Goal: Information Seeking & Learning: Learn about a topic

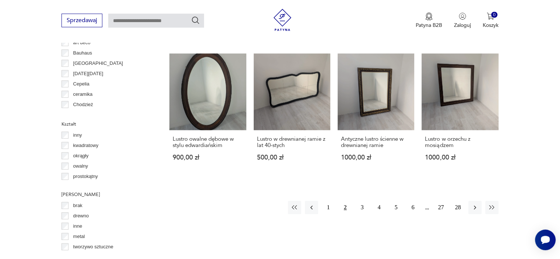
scroll to position [701, 0]
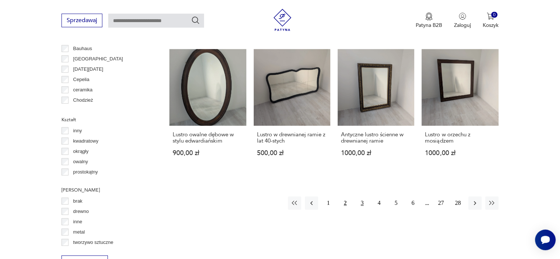
click at [362, 204] on button "3" at bounding box center [361, 202] width 13 height 13
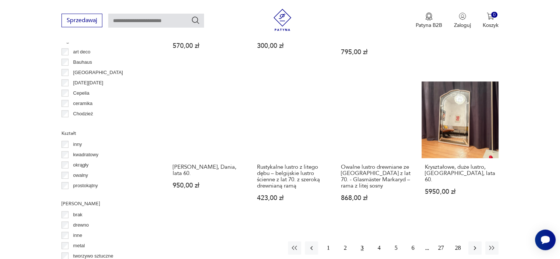
scroll to position [692, 0]
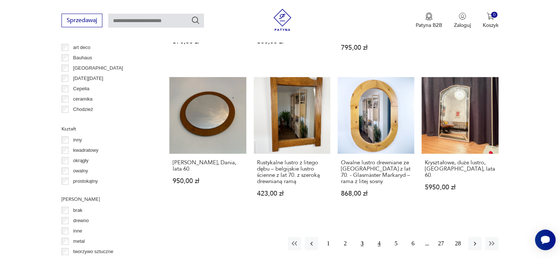
click at [376, 237] on button "4" at bounding box center [378, 243] width 13 height 13
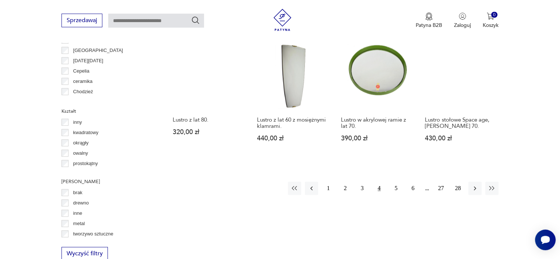
scroll to position [714, 0]
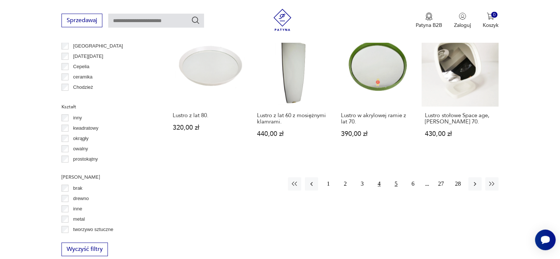
click at [395, 178] on button "5" at bounding box center [395, 183] width 13 height 13
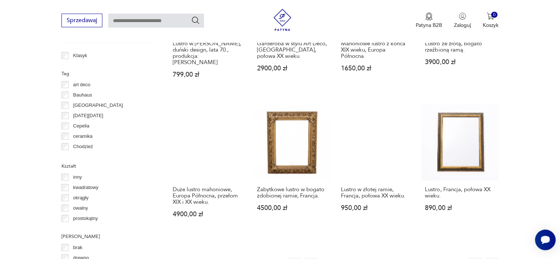
scroll to position [195, 0]
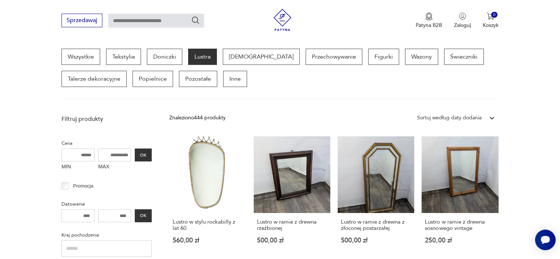
click at [393, 76] on div "Wszystkie Tekstylia Doniczki Lustra Bibeloty Przechowywanie Figurki Wazony Świe…" at bounding box center [279, 68] width 436 height 38
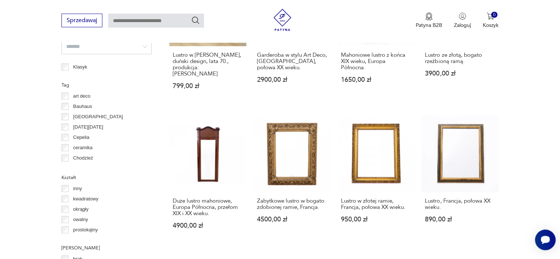
scroll to position [689, 0]
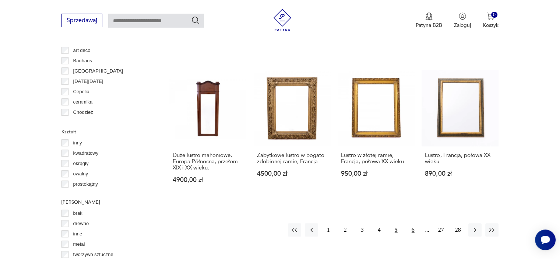
click at [411, 223] on button "6" at bounding box center [412, 229] width 13 height 13
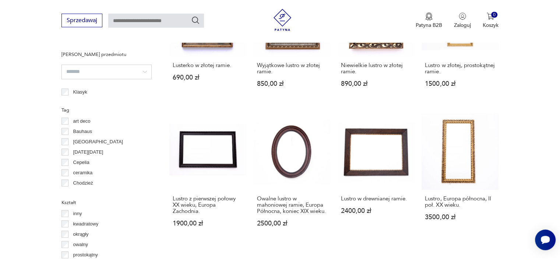
scroll to position [695, 0]
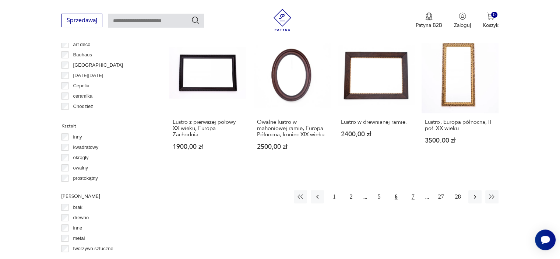
click at [412, 198] on button "7" at bounding box center [412, 196] width 13 height 13
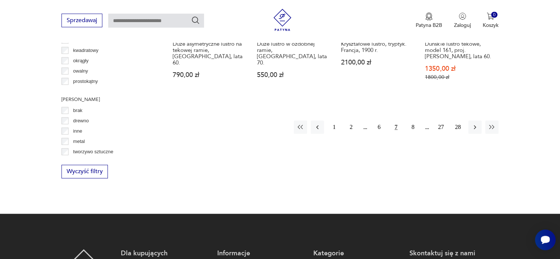
scroll to position [796, 0]
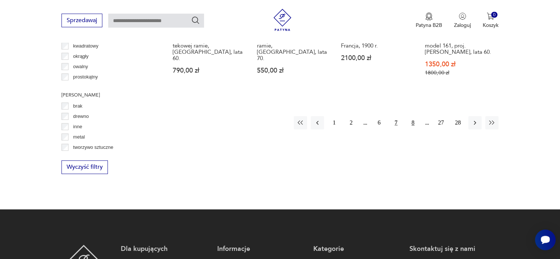
click at [408, 116] on button "8" at bounding box center [412, 122] width 13 height 13
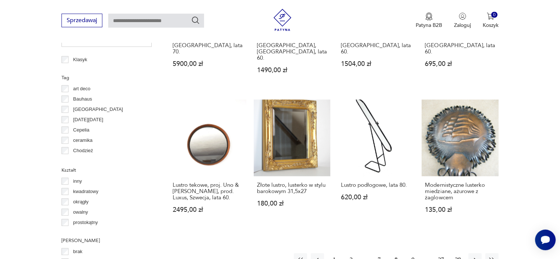
scroll to position [737, 0]
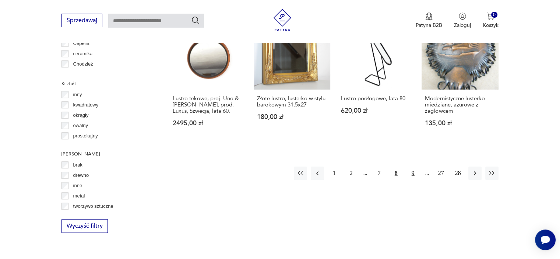
click at [413, 166] on button "9" at bounding box center [412, 172] width 13 height 13
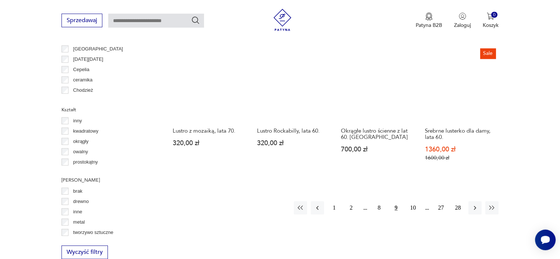
scroll to position [712, 0]
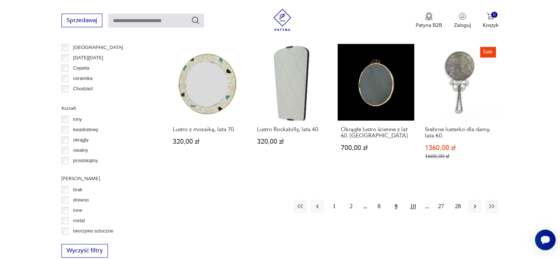
click at [414, 199] on button "10" at bounding box center [412, 205] width 13 height 13
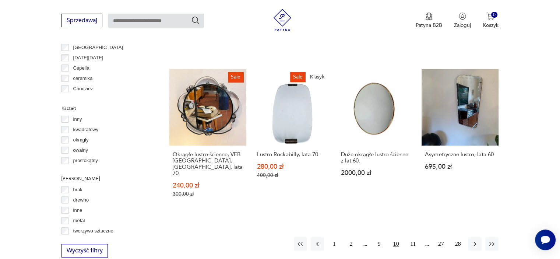
scroll to position [714, 0]
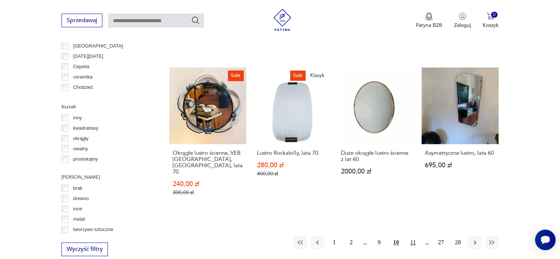
click at [415, 235] on button "11" at bounding box center [412, 241] width 13 height 13
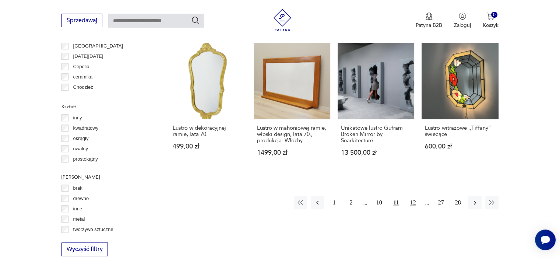
click at [412, 196] on button "12" at bounding box center [412, 202] width 13 height 13
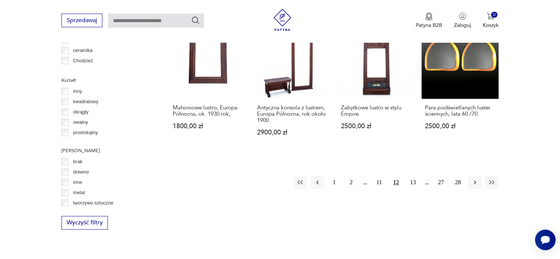
scroll to position [835, 0]
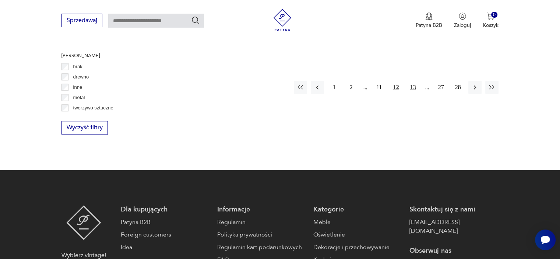
click at [412, 81] on button "13" at bounding box center [412, 87] width 13 height 13
click at [414, 91] on button "14" at bounding box center [412, 97] width 13 height 13
click at [414, 74] on button "15" at bounding box center [412, 80] width 13 height 13
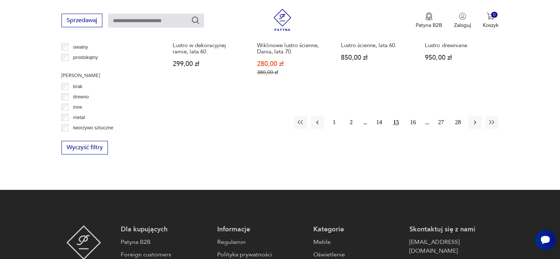
scroll to position [777, 0]
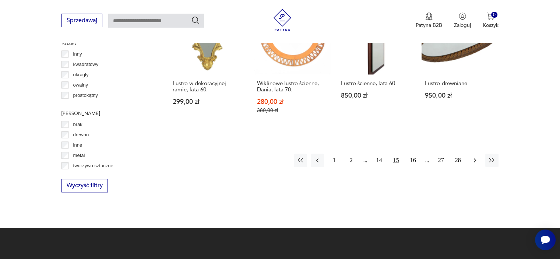
click at [475, 156] on icon "button" at bounding box center [474, 159] width 7 height 7
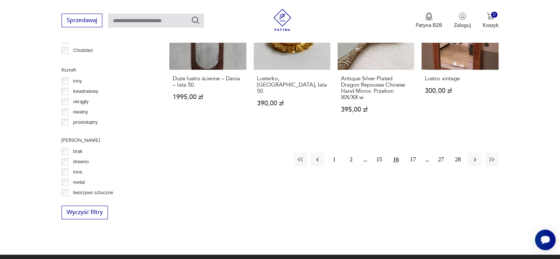
scroll to position [749, 0]
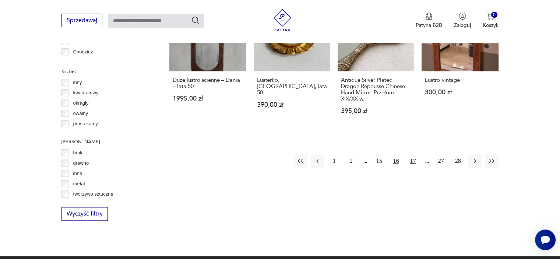
click at [412, 154] on button "17" at bounding box center [412, 160] width 13 height 13
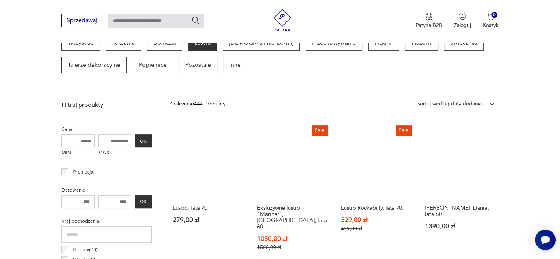
scroll to position [205, 0]
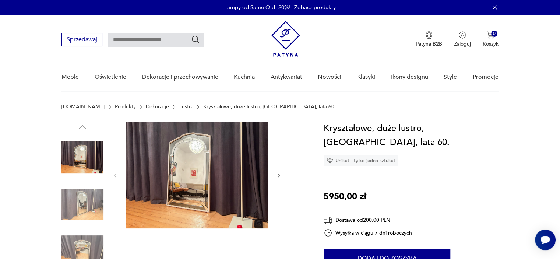
click at [87, 202] on img at bounding box center [82, 204] width 42 height 42
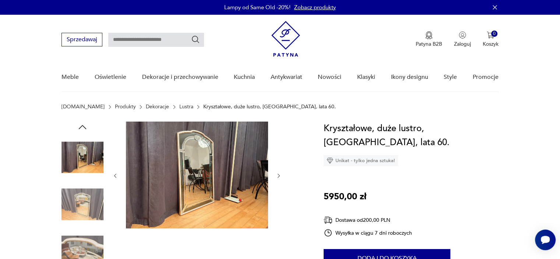
click at [85, 216] on img at bounding box center [82, 204] width 42 height 42
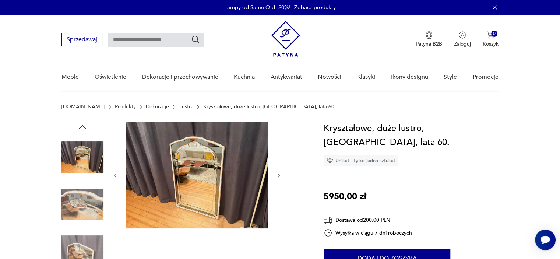
click at [77, 236] on img at bounding box center [82, 251] width 42 height 42
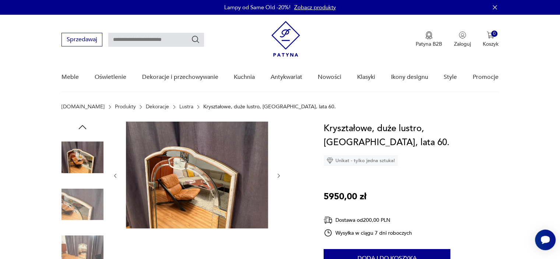
click at [77, 246] on img at bounding box center [82, 251] width 42 height 42
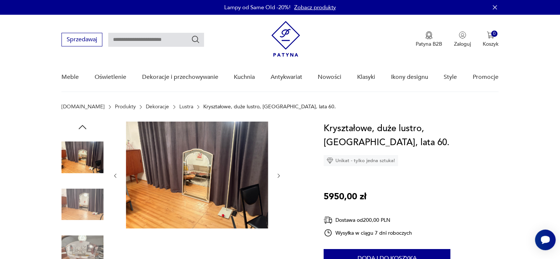
click at [77, 246] on img at bounding box center [82, 251] width 42 height 42
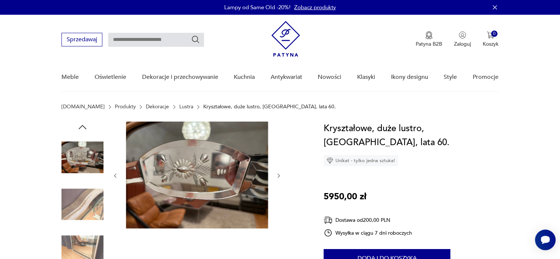
click at [77, 246] on img at bounding box center [82, 251] width 42 height 42
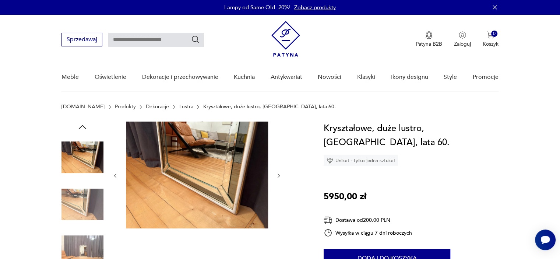
click at [77, 246] on img at bounding box center [82, 251] width 42 height 42
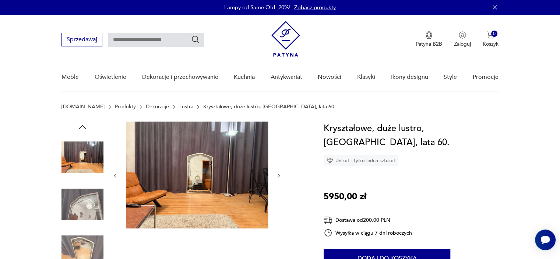
click at [199, 157] on img at bounding box center [197, 174] width 142 height 107
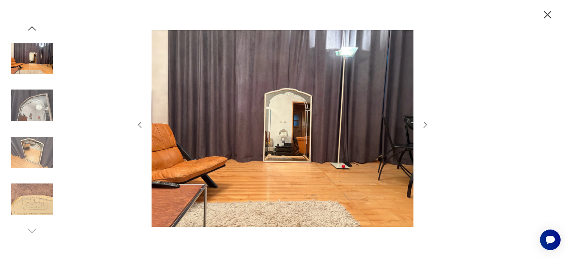
click at [39, 172] on img at bounding box center [32, 152] width 42 height 42
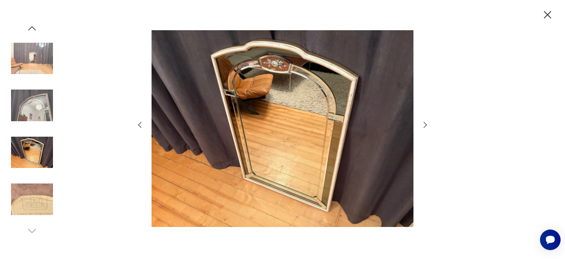
click at [38, 200] on img at bounding box center [32, 199] width 42 height 42
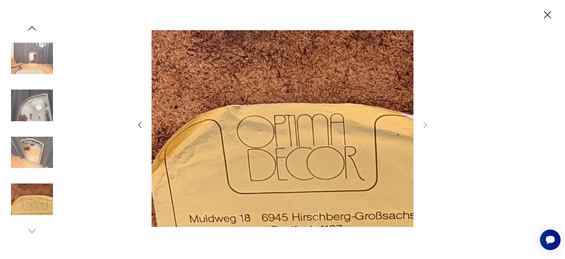
click at [38, 168] on img at bounding box center [32, 152] width 42 height 42
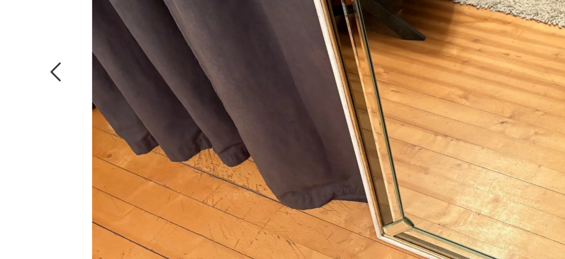
click at [236, 163] on img at bounding box center [283, 128] width 262 height 207
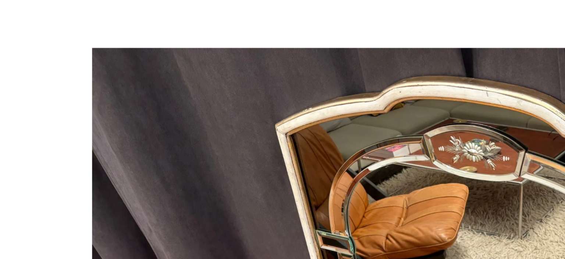
click at [135, 63] on div at bounding box center [282, 129] width 565 height 259
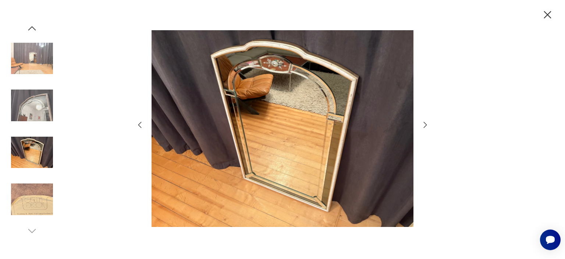
click at [35, 66] on img at bounding box center [32, 59] width 42 height 42
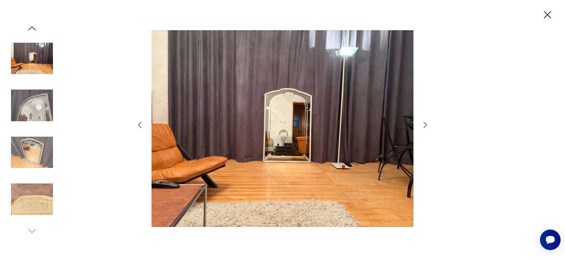
click at [545, 11] on icon "button" at bounding box center [547, 14] width 7 height 7
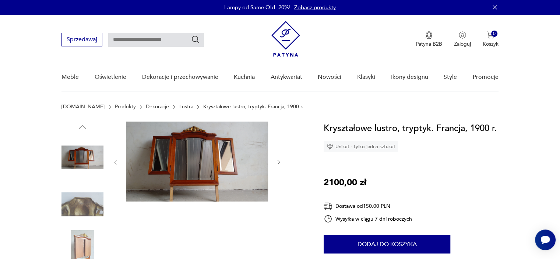
click at [82, 242] on img at bounding box center [82, 251] width 42 height 42
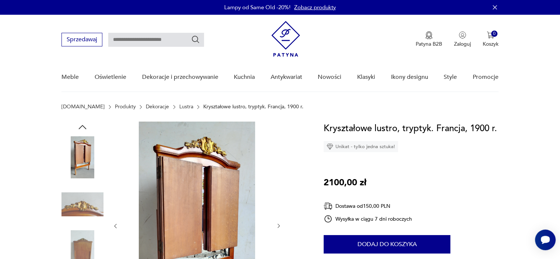
click at [82, 242] on img at bounding box center [82, 251] width 42 height 42
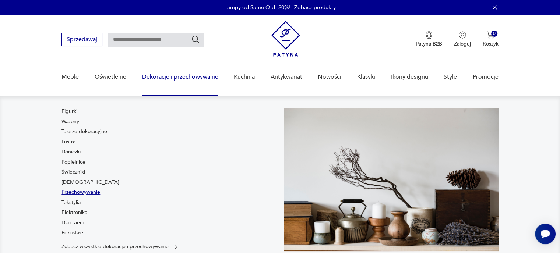
click at [69, 195] on link "Przechowywanie" at bounding box center [80, 192] width 39 height 7
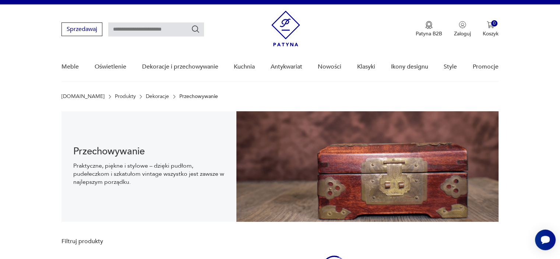
scroll to position [11, 0]
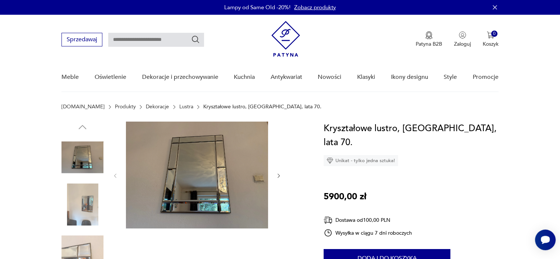
click at [91, 202] on img at bounding box center [82, 204] width 42 height 42
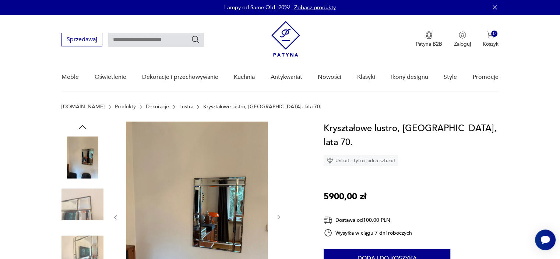
click at [86, 240] on img at bounding box center [82, 251] width 42 height 42
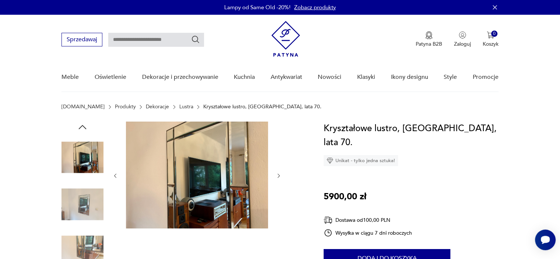
click at [86, 240] on img at bounding box center [82, 251] width 42 height 42
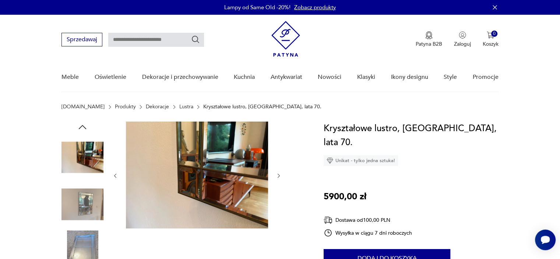
click at [86, 240] on img at bounding box center [82, 251] width 42 height 42
